Goal: Transaction & Acquisition: Obtain resource

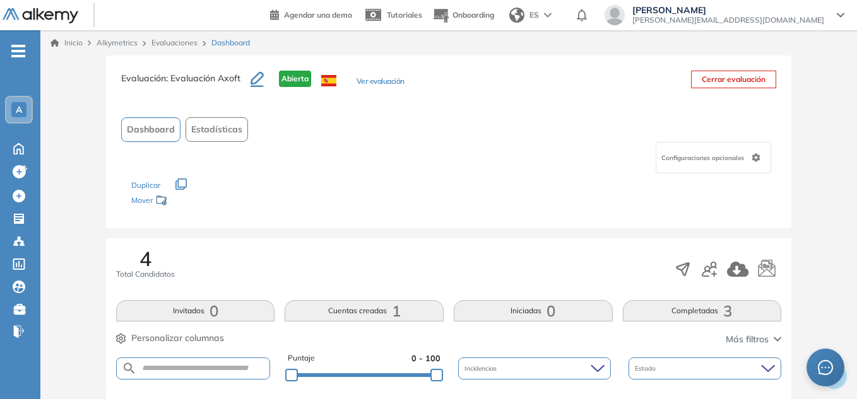
scroll to position [63, 0]
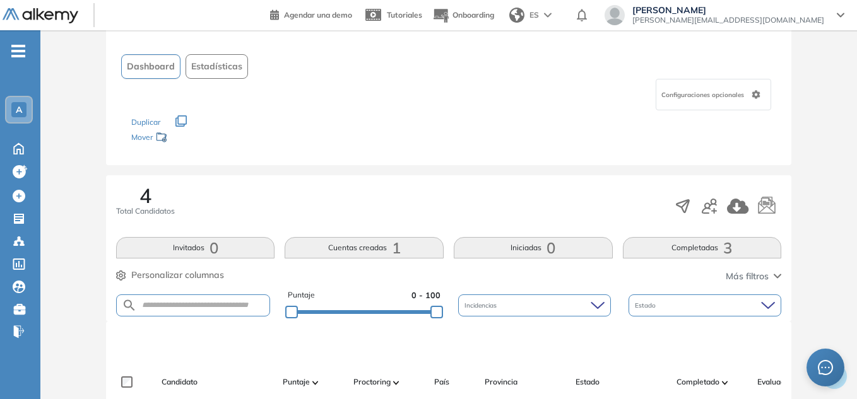
click at [708, 247] on button "Completadas 3" at bounding box center [702, 247] width 159 height 21
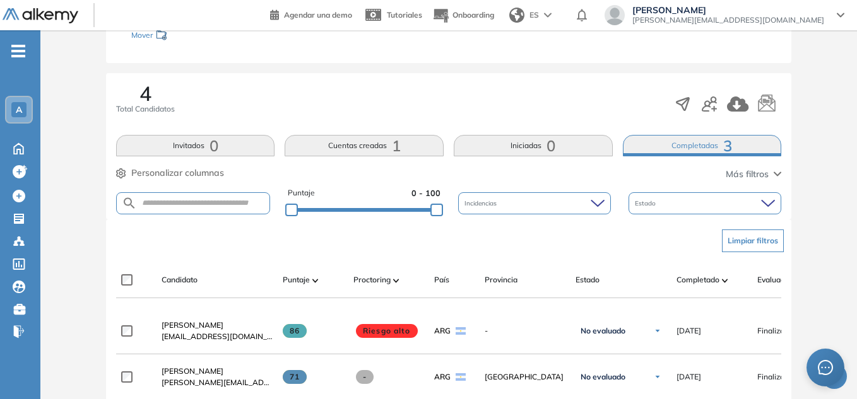
scroll to position [263, 0]
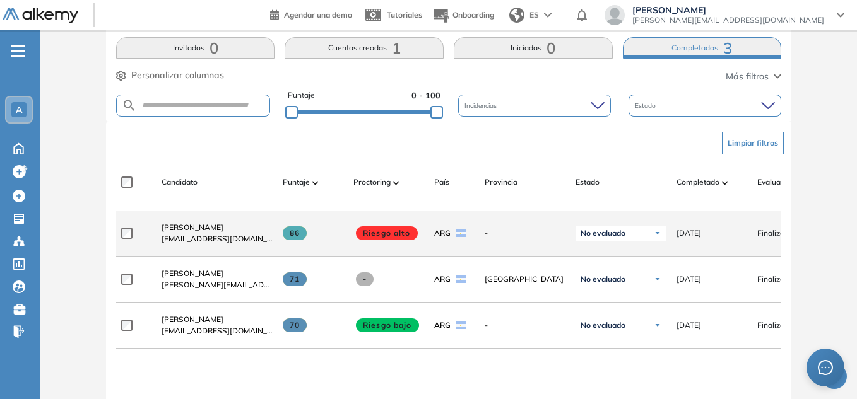
click at [132, 239] on label at bounding box center [131, 233] width 21 height 11
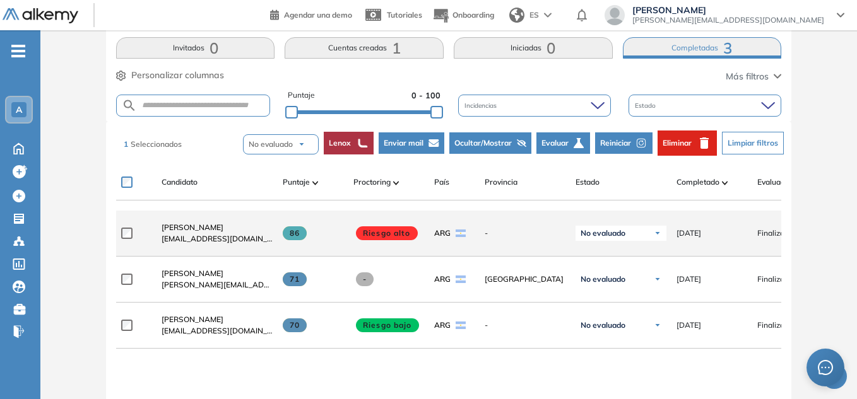
click at [211, 245] on span "[EMAIL_ADDRESS][DOMAIN_NAME]" at bounding box center [216, 238] width 111 height 11
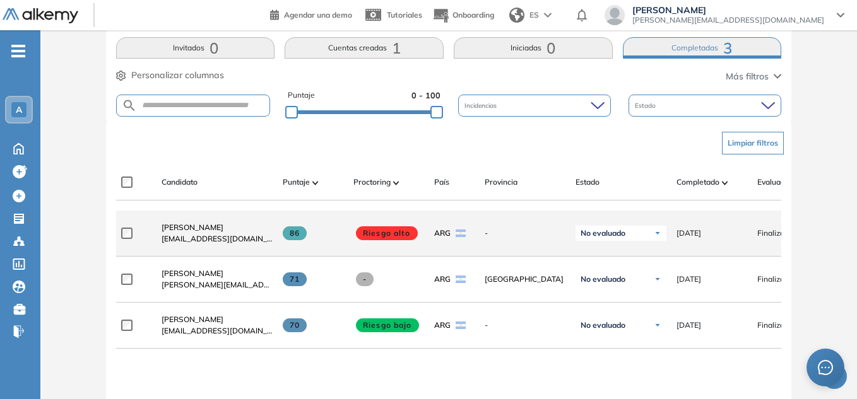
click at [204, 240] on span "[EMAIL_ADDRESS][DOMAIN_NAME]" at bounding box center [216, 238] width 111 height 11
click at [199, 245] on span "[EMAIL_ADDRESS][DOMAIN_NAME]" at bounding box center [216, 238] width 111 height 11
click at [185, 231] on span "[PERSON_NAME]" at bounding box center [192, 227] width 62 height 9
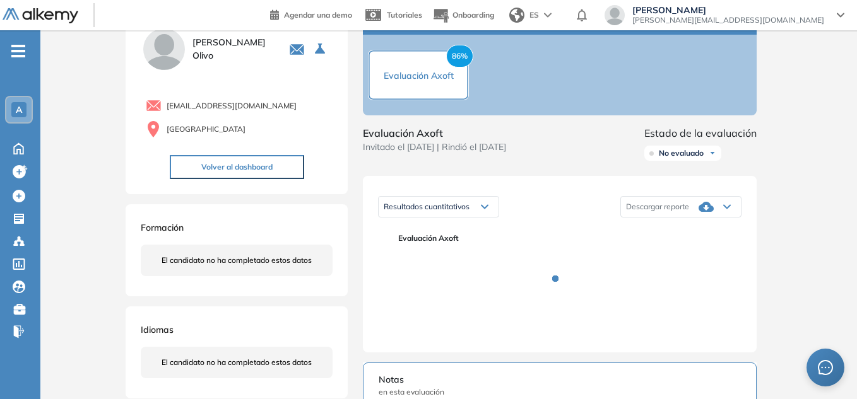
scroll to position [126, 0]
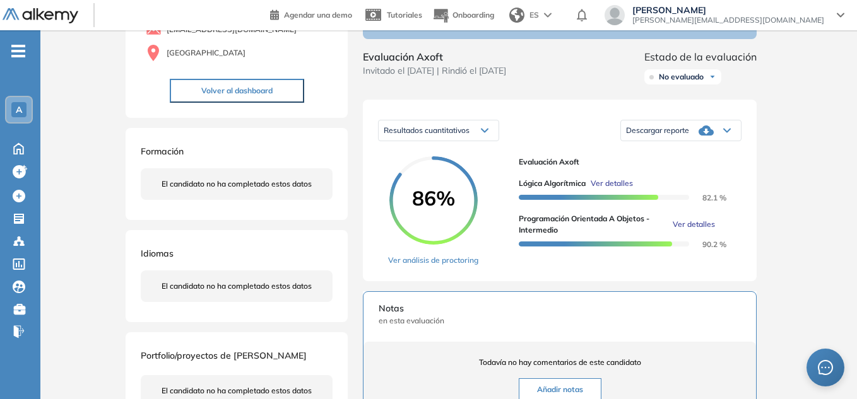
click at [640, 136] on span "Descargar reporte" at bounding box center [657, 131] width 63 height 10
click at [645, 176] on li "Descargar informe resumido" at bounding box center [673, 169] width 94 height 13
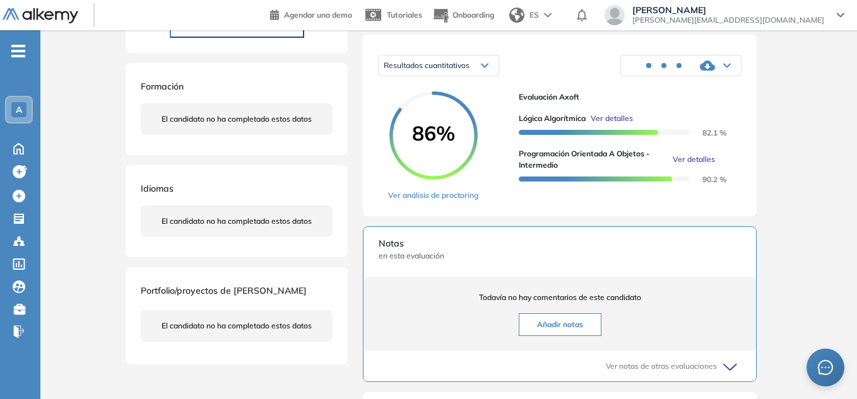
scroll to position [0, 0]
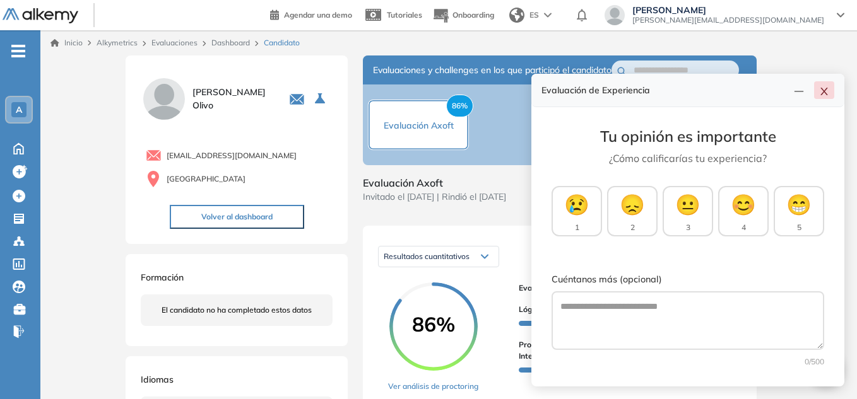
click at [821, 93] on icon "close" at bounding box center [824, 91] width 10 height 10
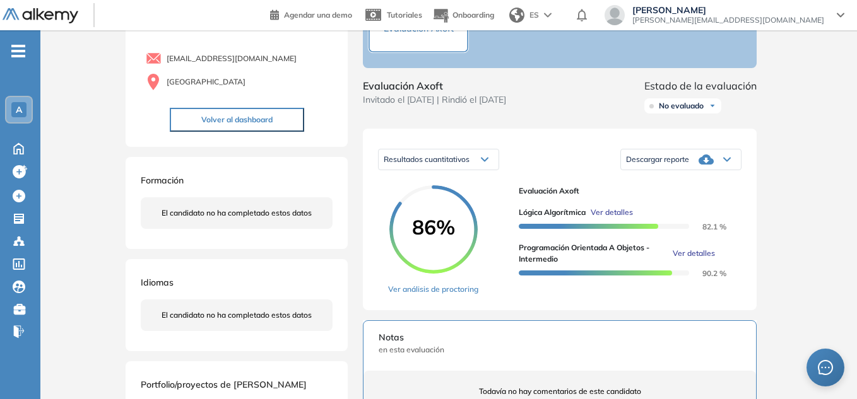
scroll to position [84, 0]
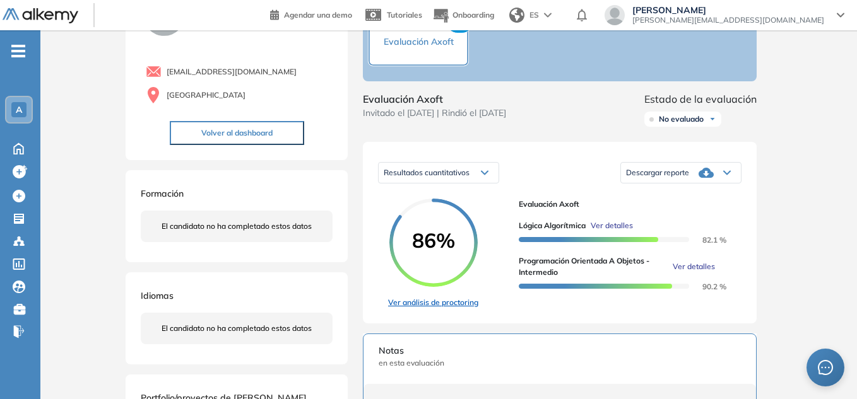
click at [469, 308] on link "Ver análisis de proctoring" at bounding box center [433, 302] width 90 height 11
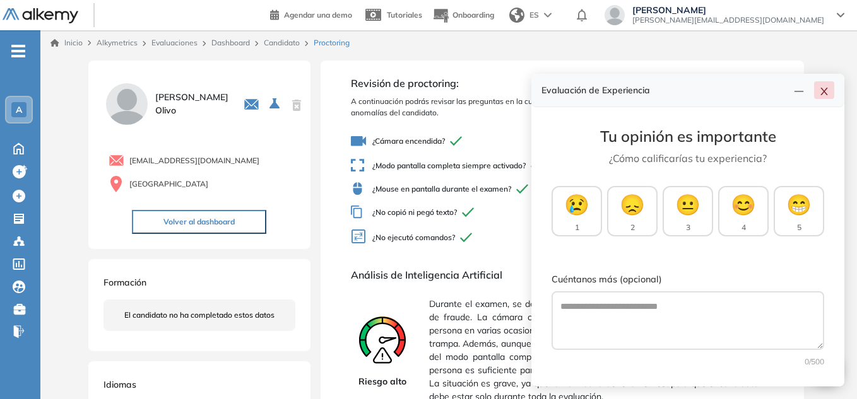
click at [821, 91] on icon "close" at bounding box center [824, 91] width 10 height 10
click at [821, 95] on icon "close" at bounding box center [824, 91] width 10 height 10
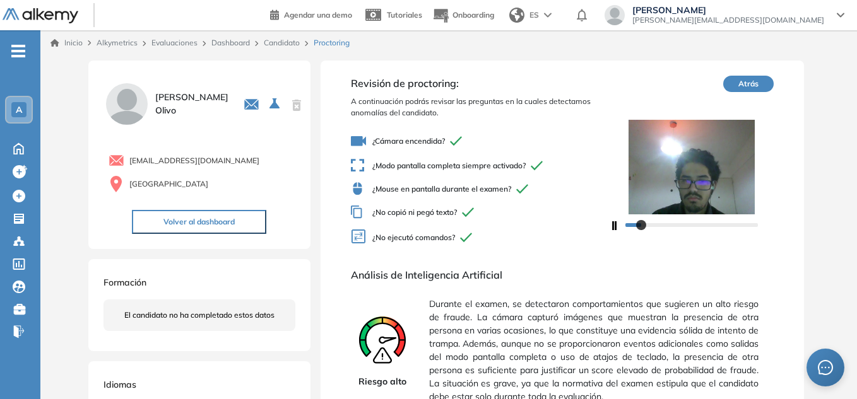
click at [173, 213] on button "Volver al dashboard" at bounding box center [199, 222] width 134 height 24
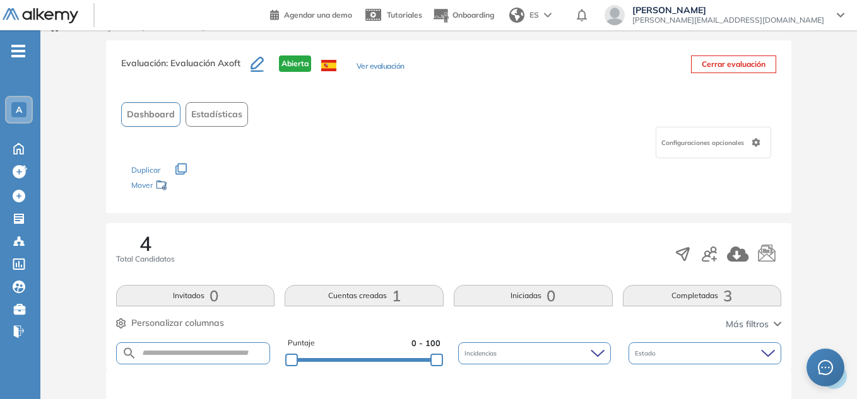
scroll to position [63, 0]
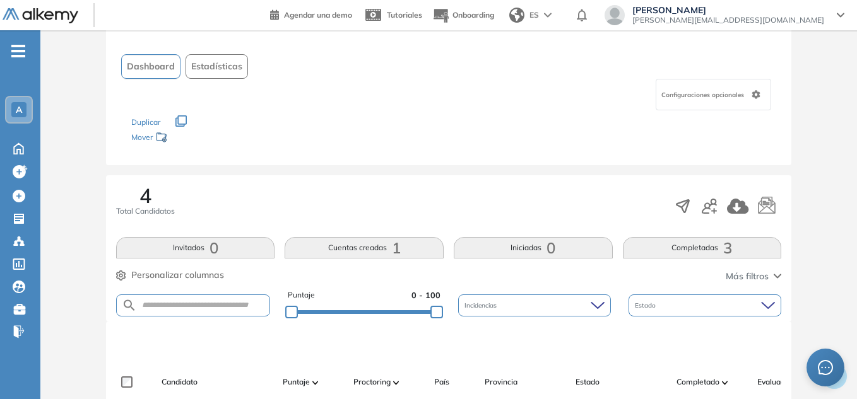
click at [684, 241] on button "Completadas 3" at bounding box center [702, 247] width 159 height 21
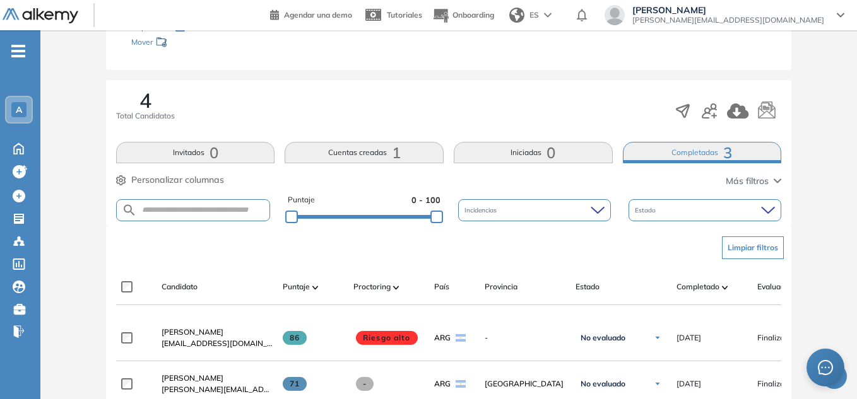
scroll to position [315, 0]
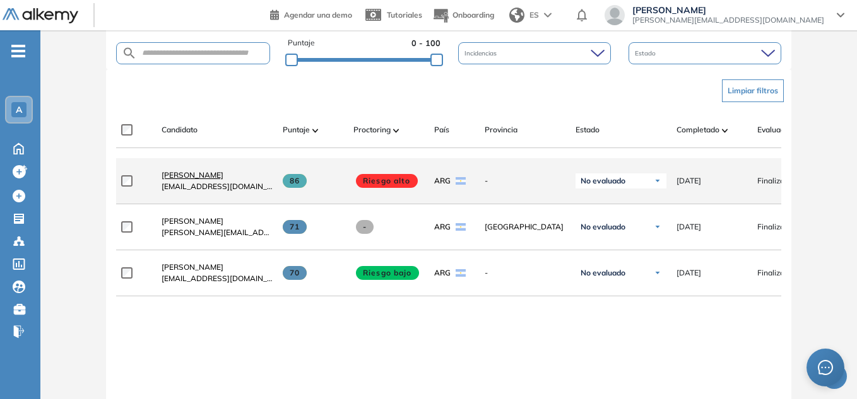
click at [180, 180] on span "[PERSON_NAME]" at bounding box center [192, 174] width 62 height 9
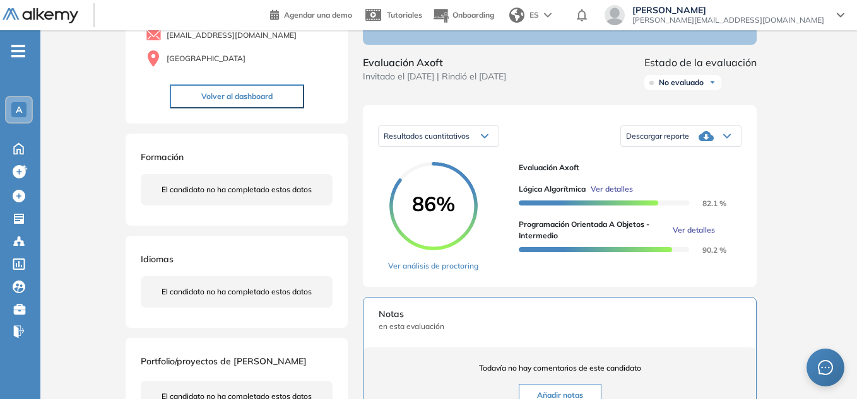
scroll to position [126, 0]
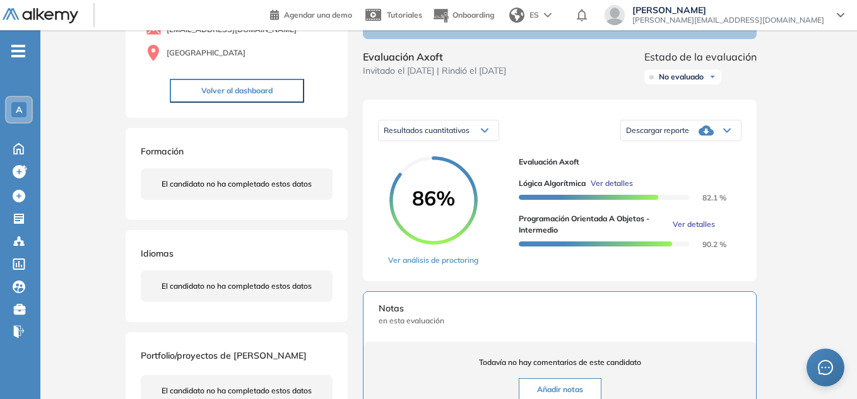
click at [479, 138] on div "Resultados cuantitativos" at bounding box center [438, 130] width 120 height 20
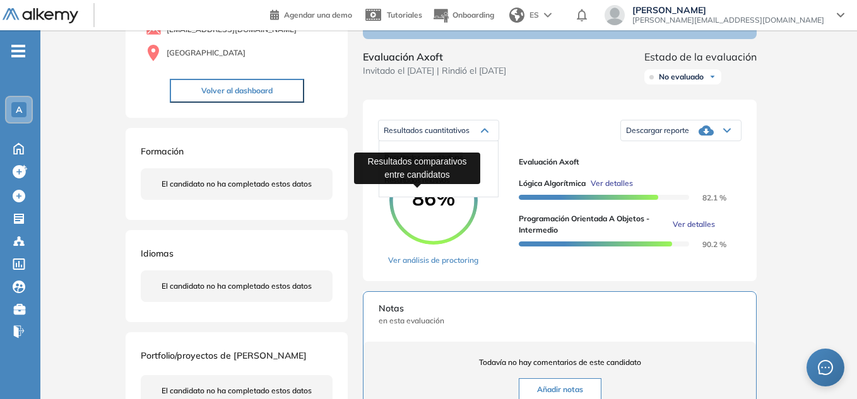
click at [438, 187] on div "Resultados comparativos entre candidatos" at bounding box center [417, 168] width 126 height 40
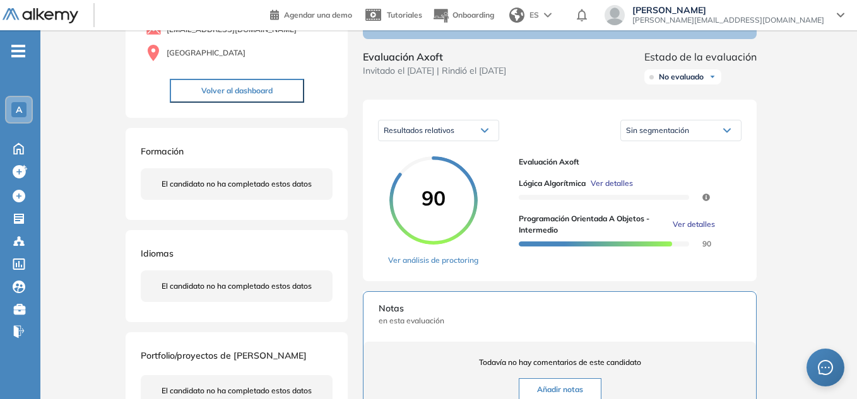
click at [467, 141] on div "Resultados relativos" at bounding box center [438, 130] width 120 height 20
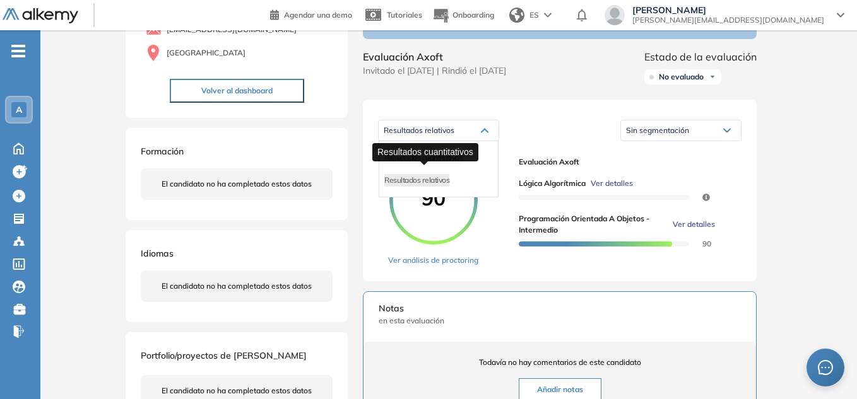
click at [440, 162] on span "Resultados cuantitativos" at bounding box center [423, 157] width 78 height 9
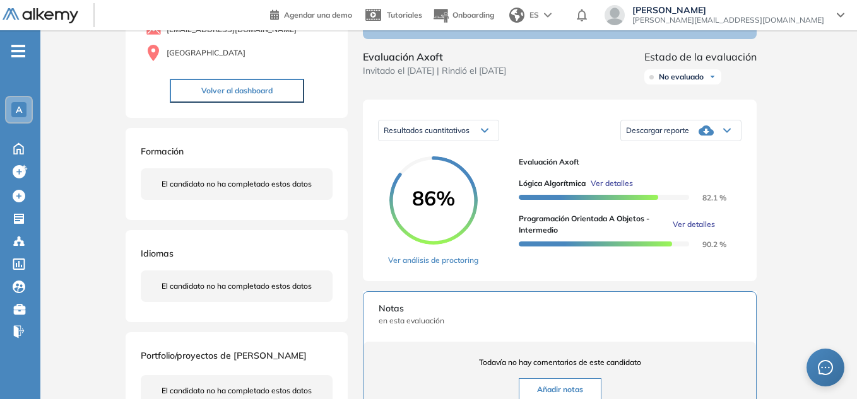
click at [816, 223] on div "Inicio Alkymetrics Evaluaciones Dashboard Candidato Duración : 00:00:00 Cantida…" at bounding box center [448, 309] width 816 height 811
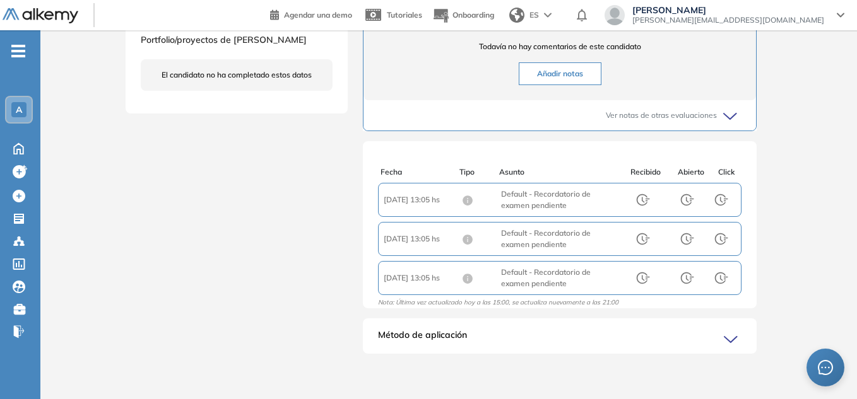
scroll to position [3, 0]
click at [736, 341] on icon at bounding box center [733, 340] width 18 height 18
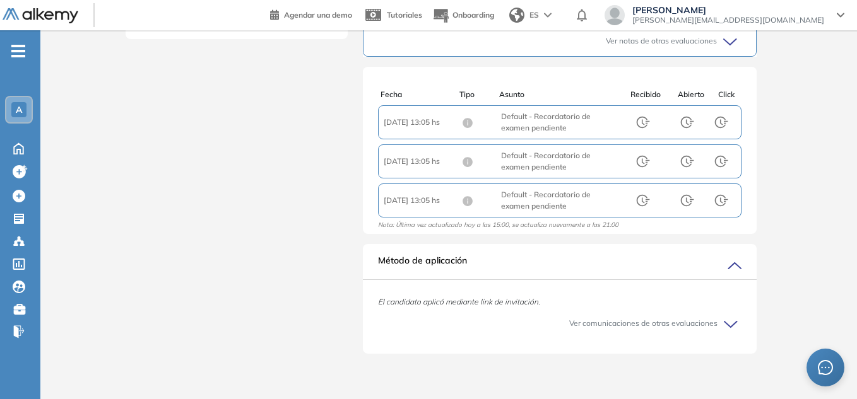
scroll to position [529, 0]
click at [731, 257] on icon at bounding box center [733, 266] width 18 height 18
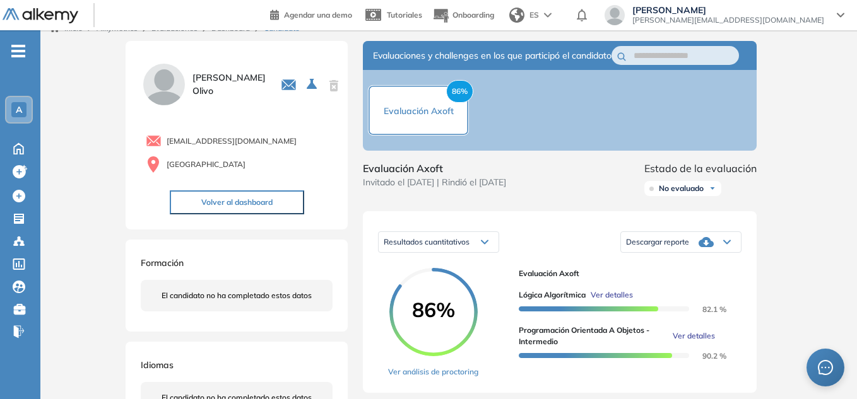
scroll to position [13, 0]
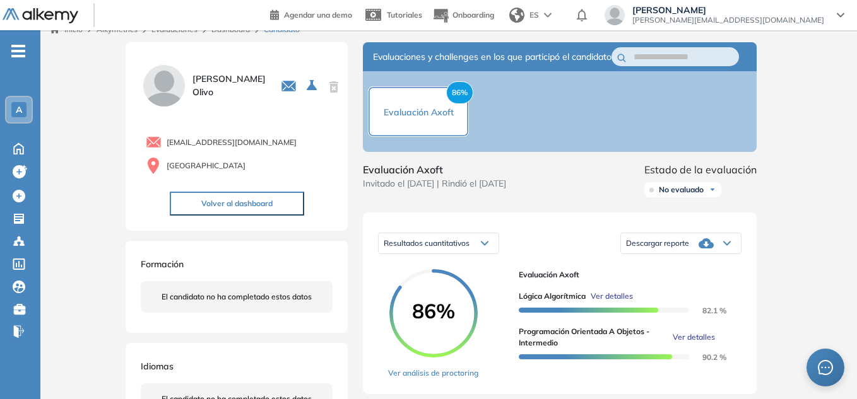
click at [703, 249] on icon at bounding box center [705, 243] width 15 height 10
click at [696, 266] on li "Descargar informe completo" at bounding box center [672, 260] width 93 height 13
click at [693, 256] on div at bounding box center [681, 243] width 120 height 25
click at [696, 253] on div "Descargar reporte" at bounding box center [681, 243] width 120 height 25
click at [680, 289] on li "Descargar informe resumido" at bounding box center [673, 282] width 94 height 13
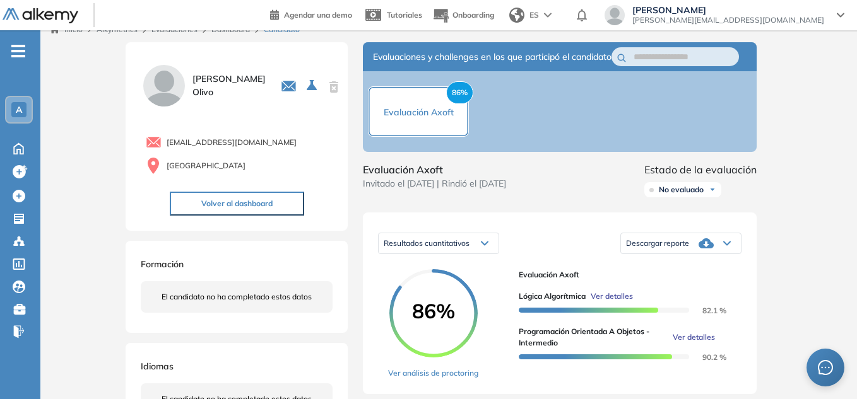
click at [255, 199] on button "Volver al dashboard" at bounding box center [237, 204] width 134 height 24
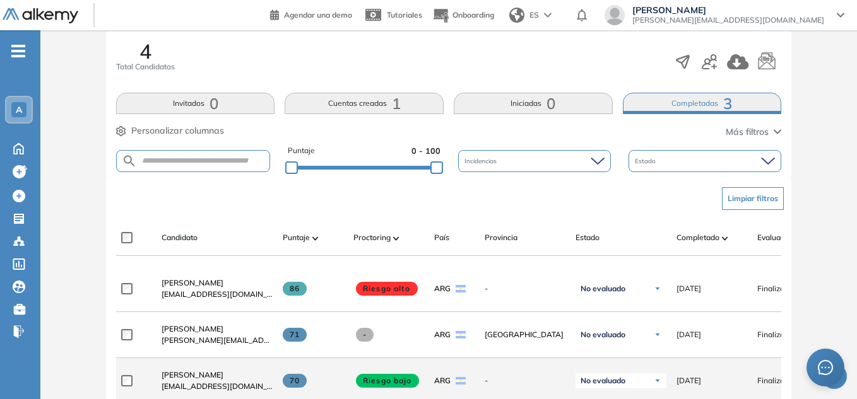
scroll to position [315, 0]
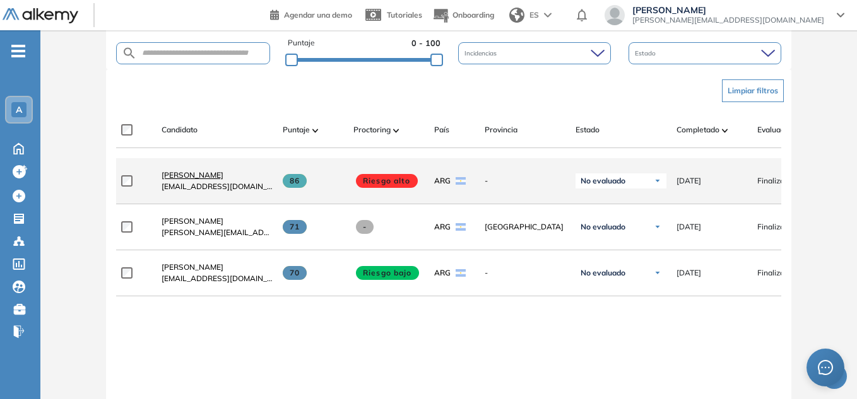
click at [180, 177] on span "[PERSON_NAME]" at bounding box center [192, 174] width 62 height 9
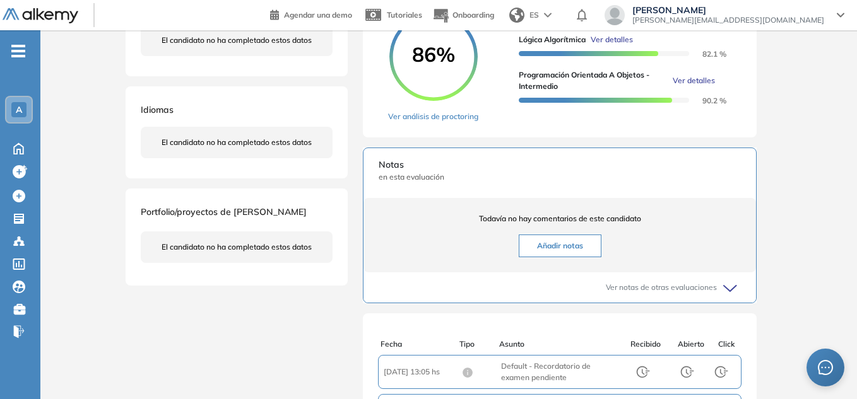
scroll to position [252, 0]
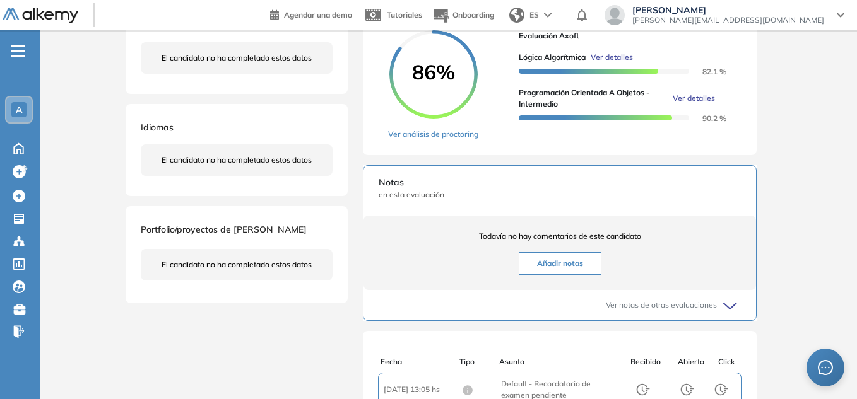
click at [414, 139] on div "86% Ver análisis de proctoring" at bounding box center [448, 85] width 120 height 110
click at [411, 140] on link "Ver análisis de proctoring" at bounding box center [433, 134] width 90 height 11
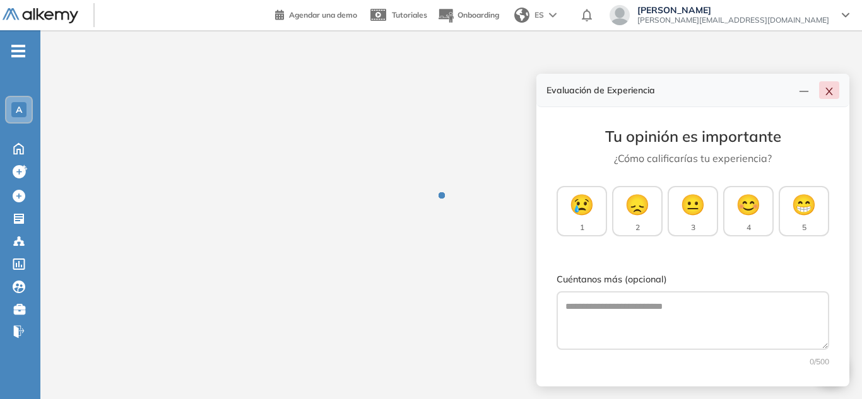
click at [825, 94] on icon "close" at bounding box center [829, 91] width 10 height 10
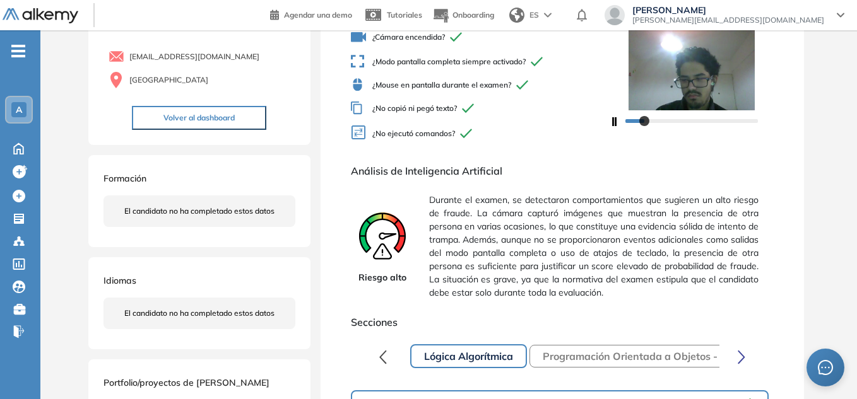
scroll to position [126, 0]
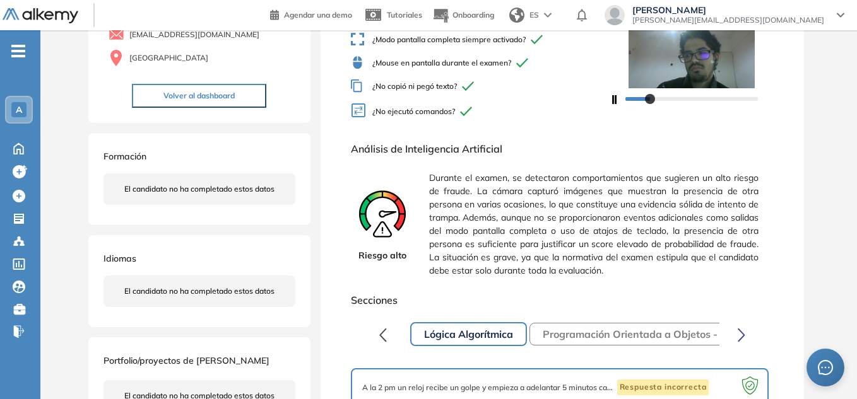
click at [650, 333] on button "Programación Orientada a Objetos - Intermedio" at bounding box center [656, 334] width 255 height 23
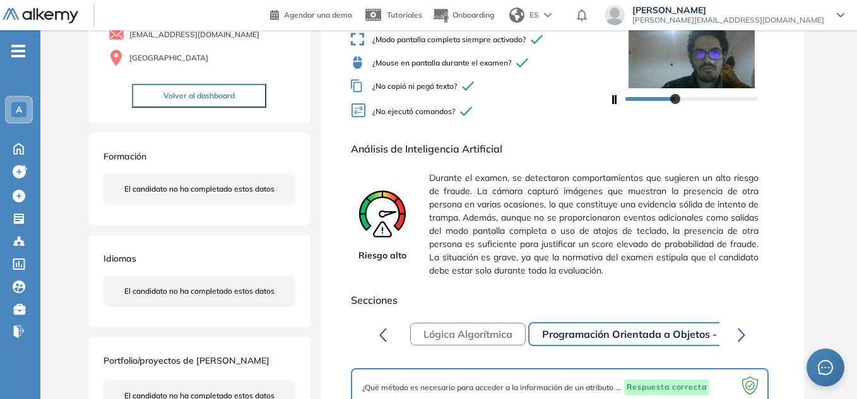
click at [494, 334] on button "Lógica Algorítmica" at bounding box center [467, 334] width 115 height 23
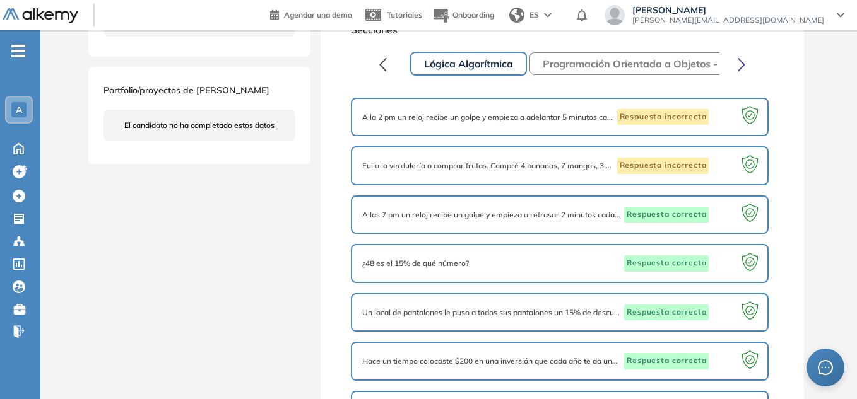
scroll to position [81, 0]
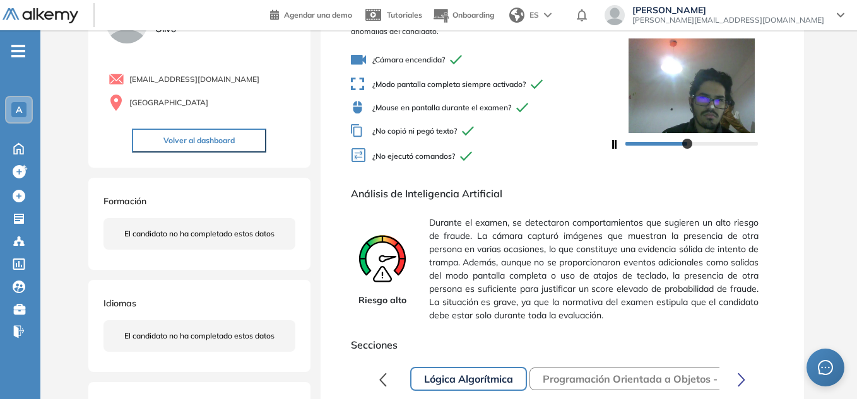
click at [619, 378] on button "Programación Orientada a Objetos - Intermedio" at bounding box center [656, 379] width 255 height 23
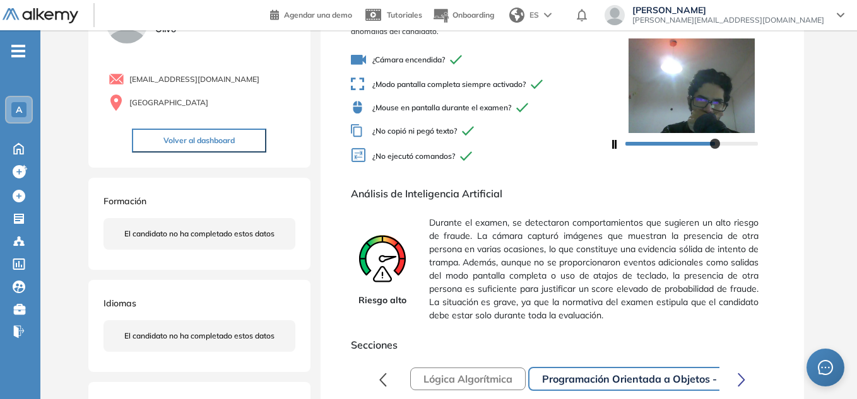
click at [484, 378] on button "Lógica Algorítmica" at bounding box center [467, 379] width 115 height 23
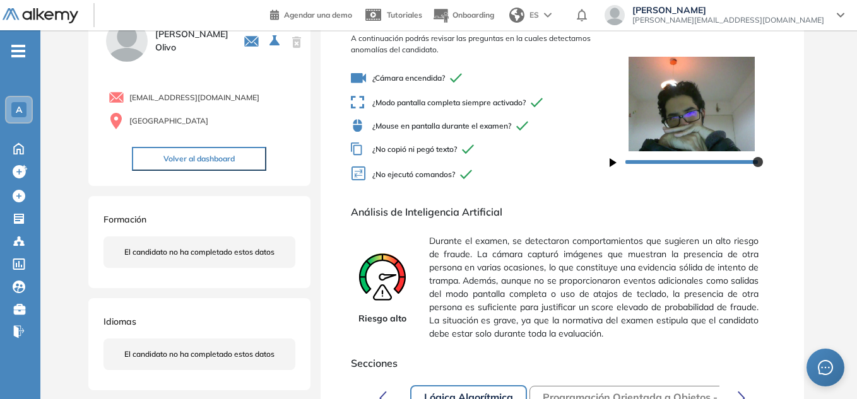
scroll to position [0, 0]
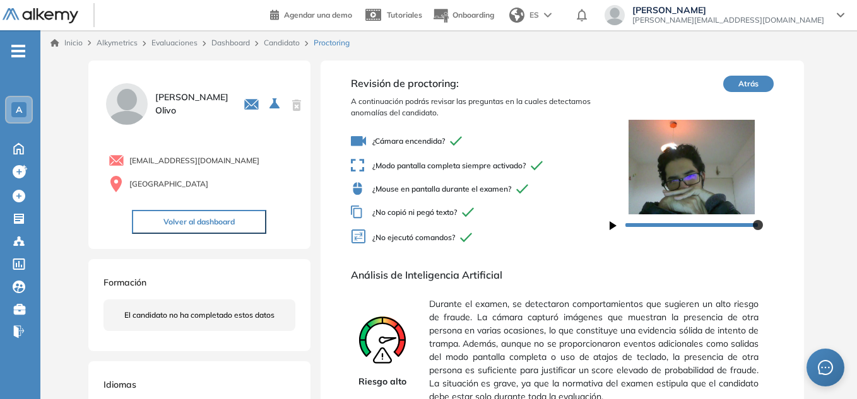
click at [554, 314] on span "Durante el examen, se detectaron comportamientos que sugieren un alto riesgo de…" at bounding box center [594, 351] width 330 height 116
click at [184, 222] on button "Volver al dashboard" at bounding box center [199, 222] width 134 height 24
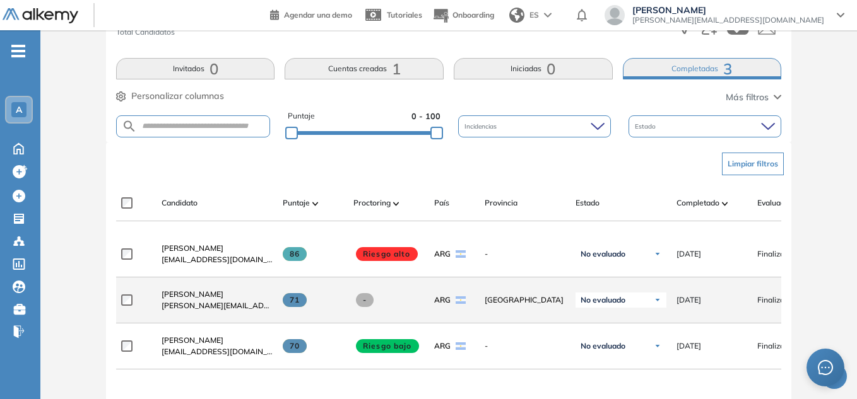
scroll to position [252, 0]
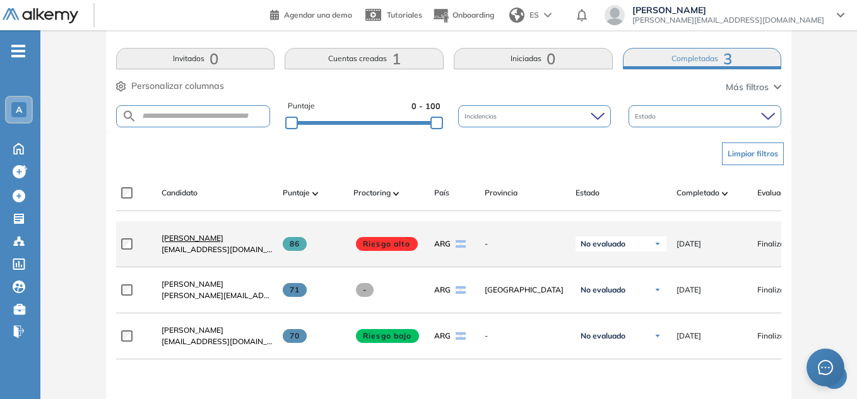
click at [183, 243] on span "[PERSON_NAME]" at bounding box center [192, 237] width 62 height 9
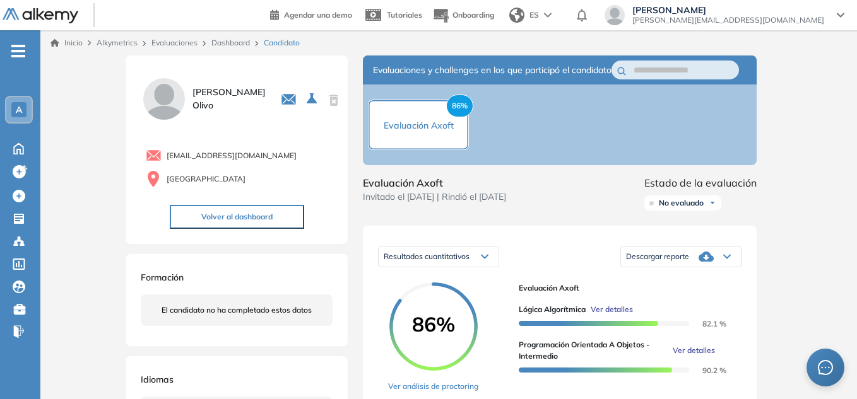
scroll to position [63, 0]
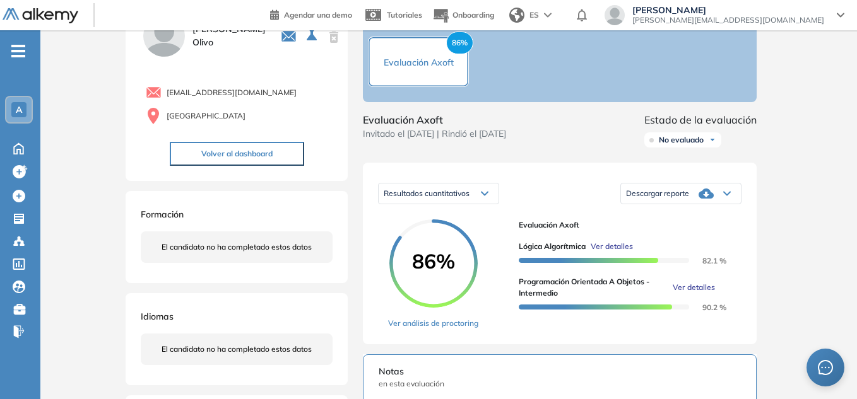
click at [720, 201] on div "Descargar reporte" at bounding box center [681, 193] width 120 height 25
click at [701, 239] on li "Descargar informe resumido" at bounding box center [673, 232] width 94 height 13
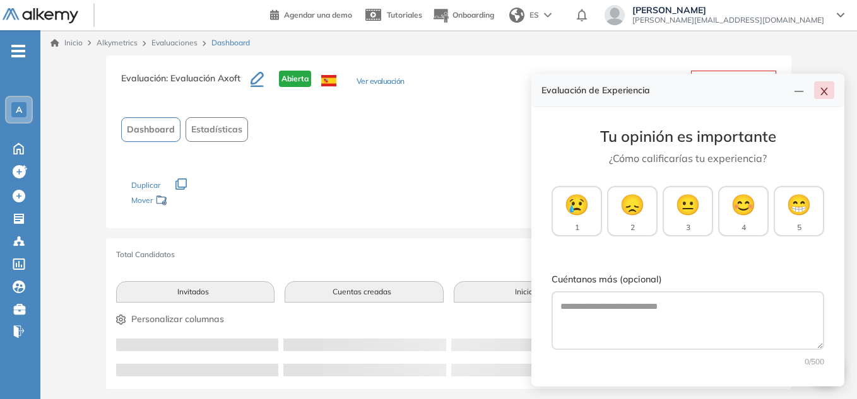
click at [826, 92] on icon "close" at bounding box center [824, 91] width 10 height 10
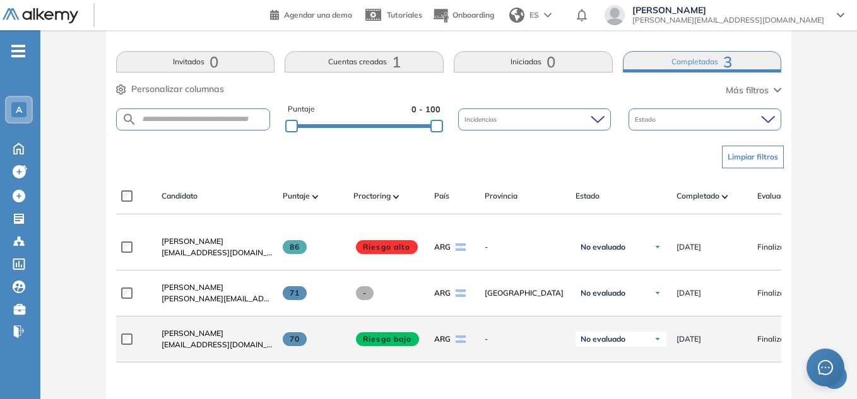
scroll to position [252, 0]
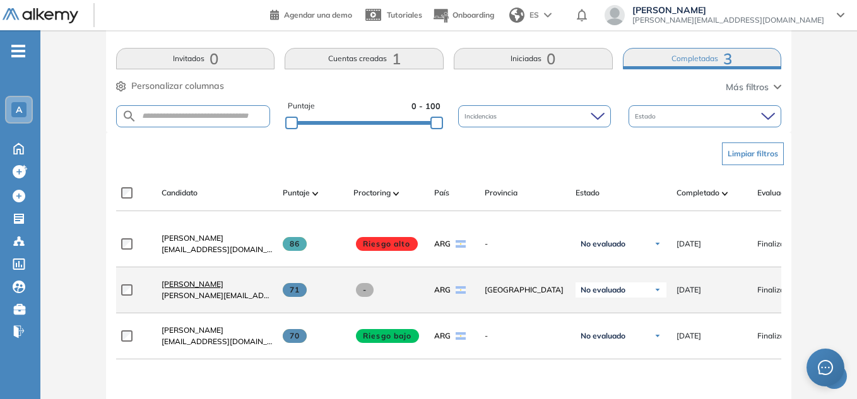
click at [213, 288] on span "[PERSON_NAME]" at bounding box center [192, 283] width 62 height 9
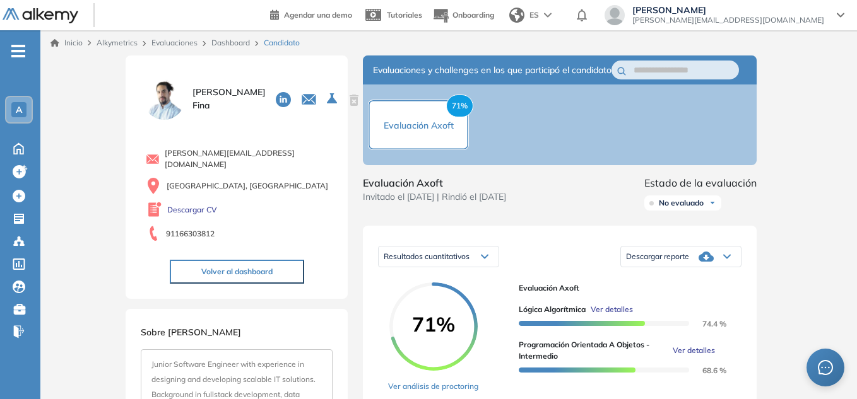
click at [710, 264] on icon at bounding box center [705, 256] width 15 height 15
click at [692, 302] on li "Descargar informe resumido" at bounding box center [673, 296] width 94 height 13
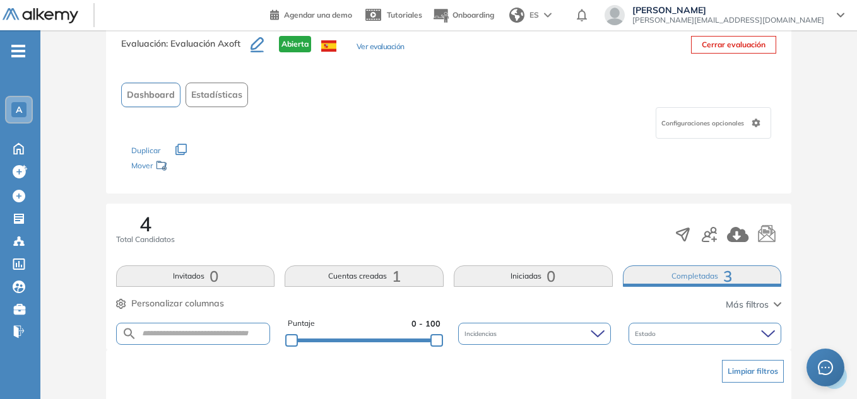
scroll to position [315, 0]
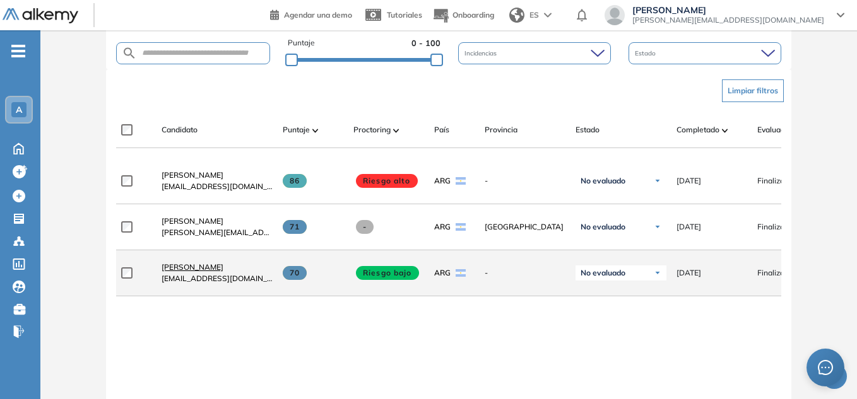
click at [197, 271] on span "[PERSON_NAME]" at bounding box center [192, 266] width 62 height 9
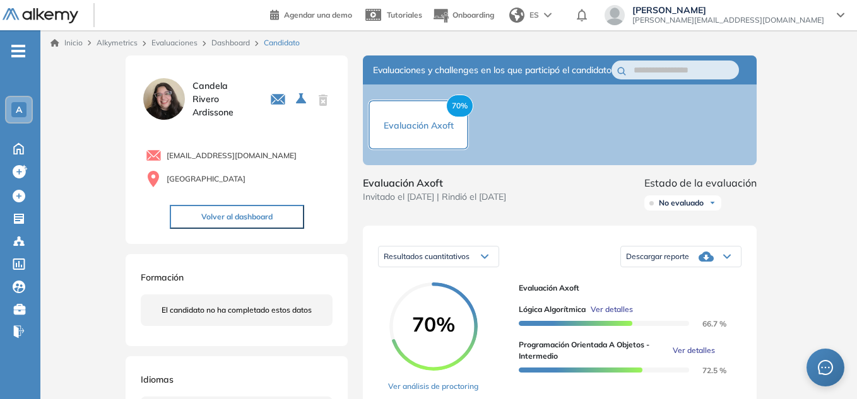
click at [698, 264] on icon at bounding box center [705, 256] width 15 height 15
click at [685, 302] on li "Descargar informe resumido" at bounding box center [673, 296] width 94 height 13
